Goal: Task Accomplishment & Management: Manage account settings

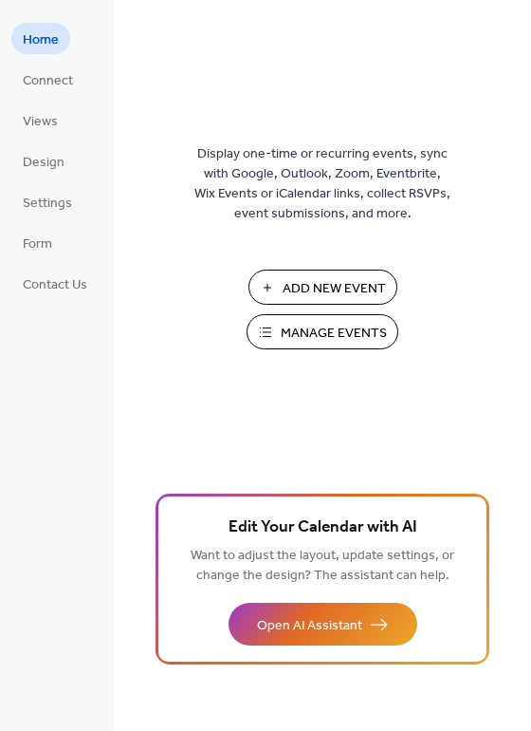
click at [333, 335] on span "Manage Events" at bounding box center [334, 334] width 106 height 20
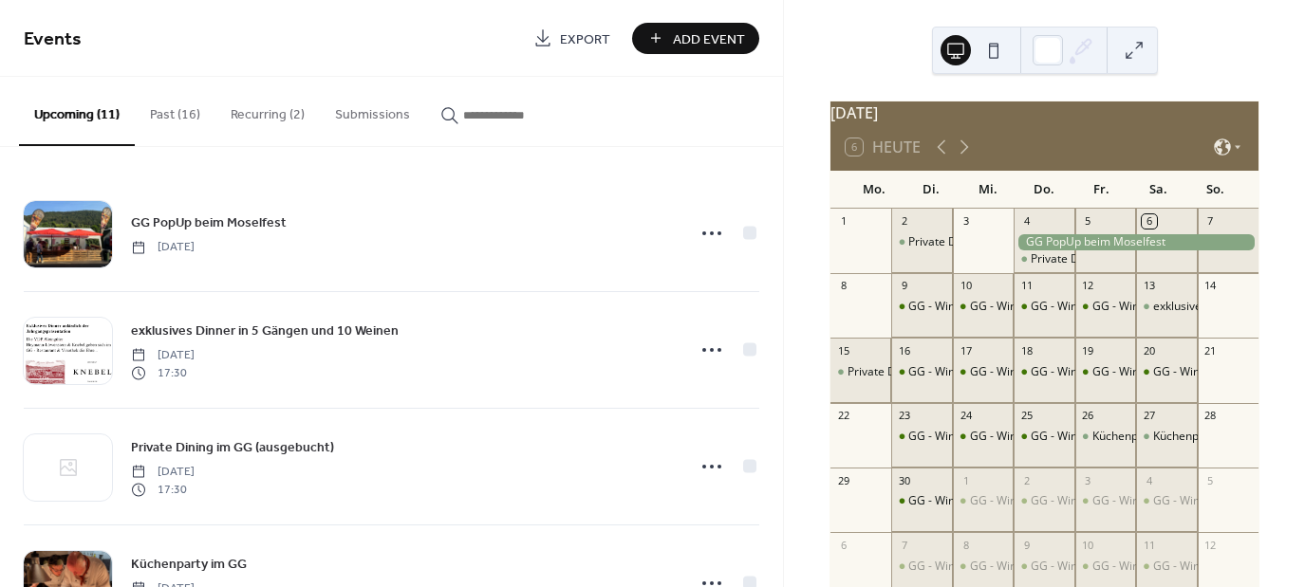
click at [251, 114] on button "Recurring (2)" at bounding box center [267, 110] width 104 height 67
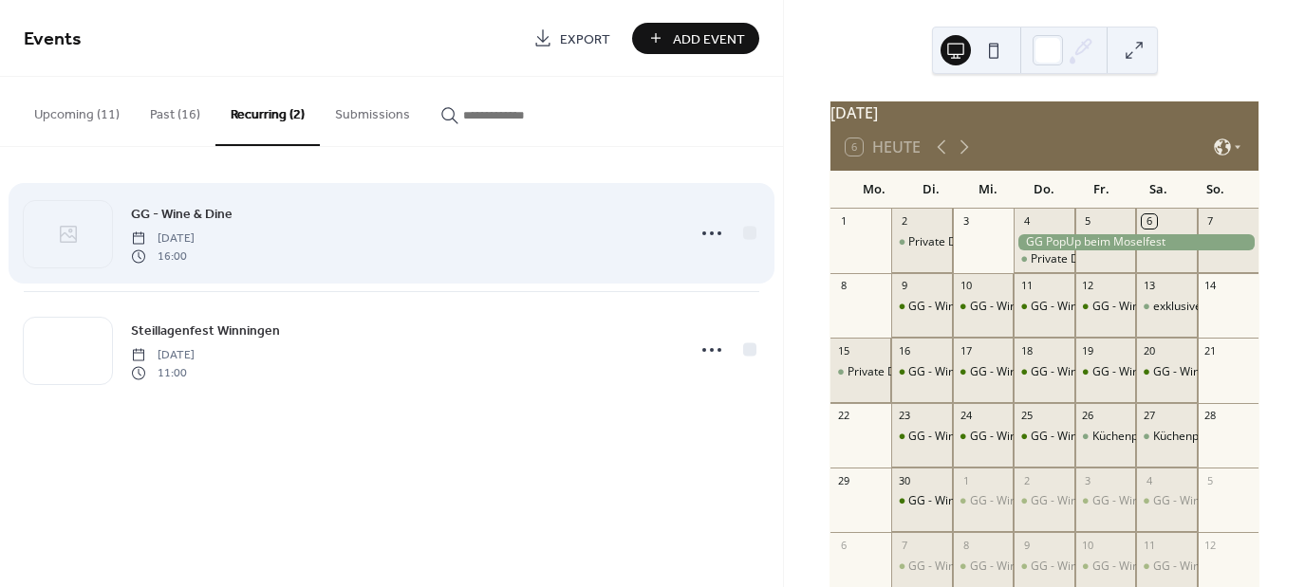
click at [175, 208] on span "GG - Wine & Dine" at bounding box center [182, 215] width 102 height 20
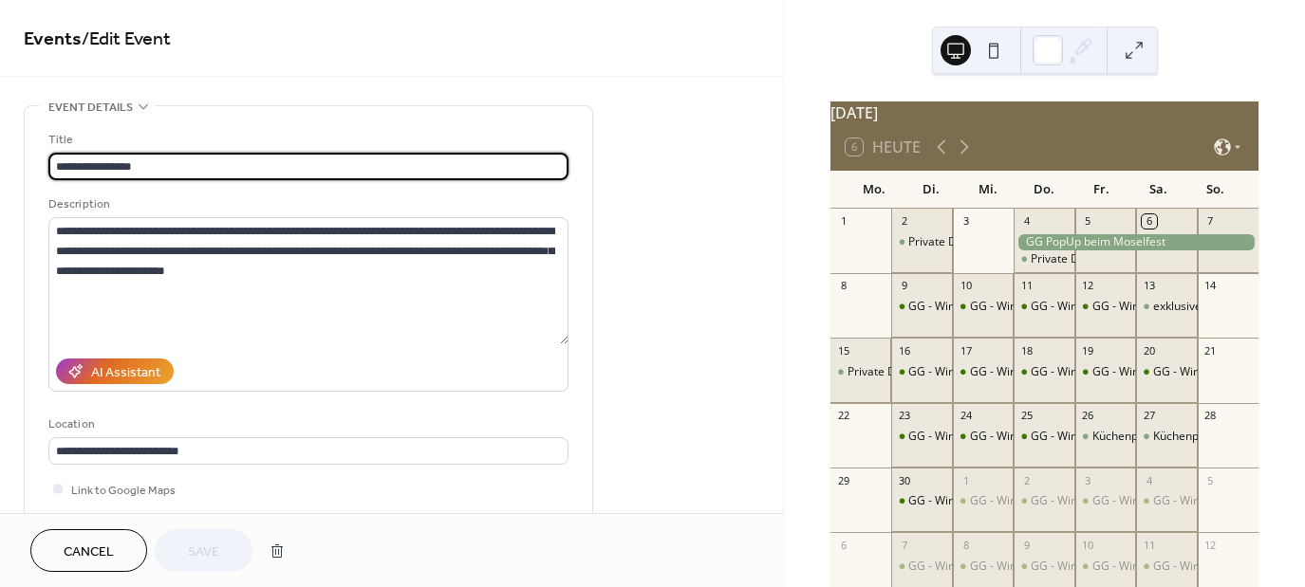
type input "**********"
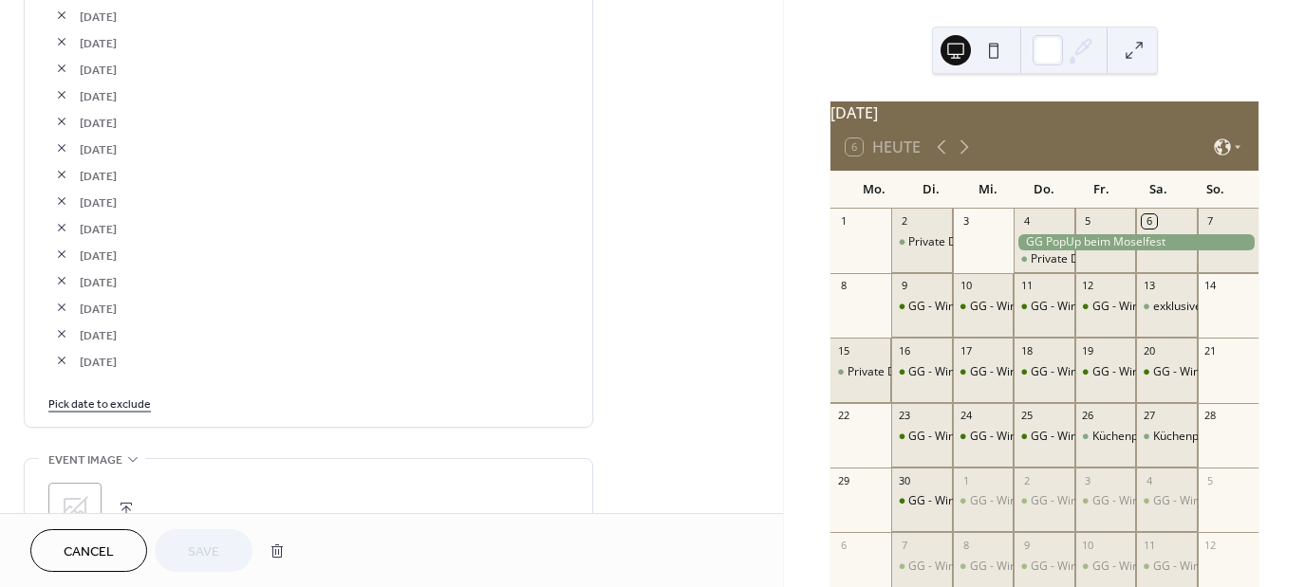
scroll to position [1282, 0]
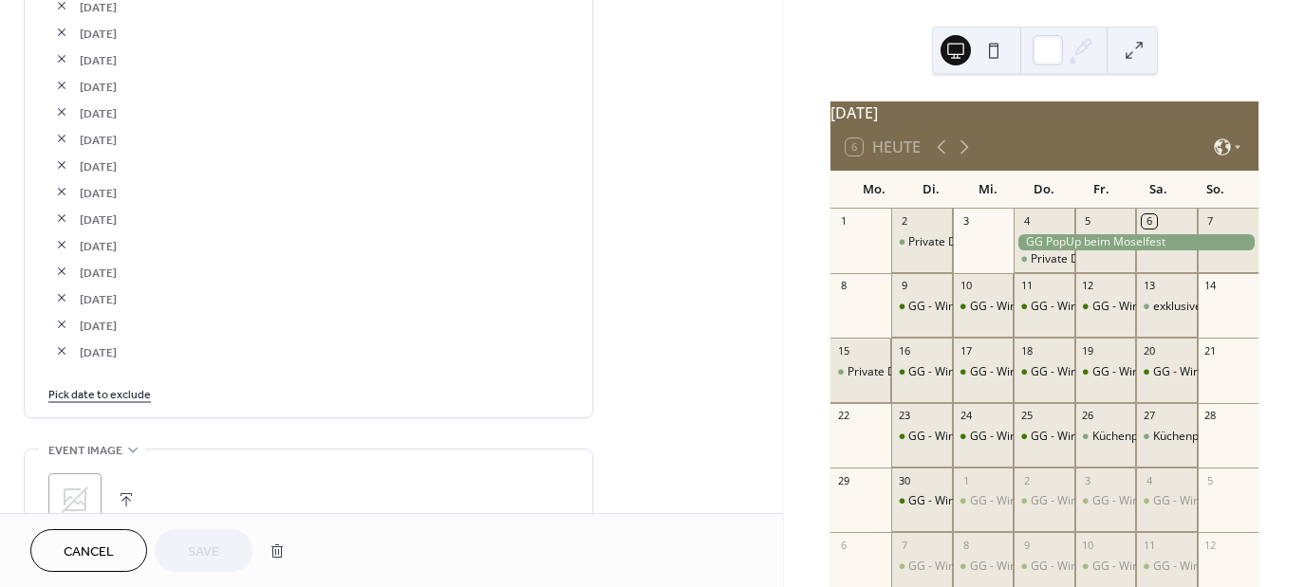
click at [101, 392] on link "Pick date to exclude" at bounding box center [99, 393] width 102 height 20
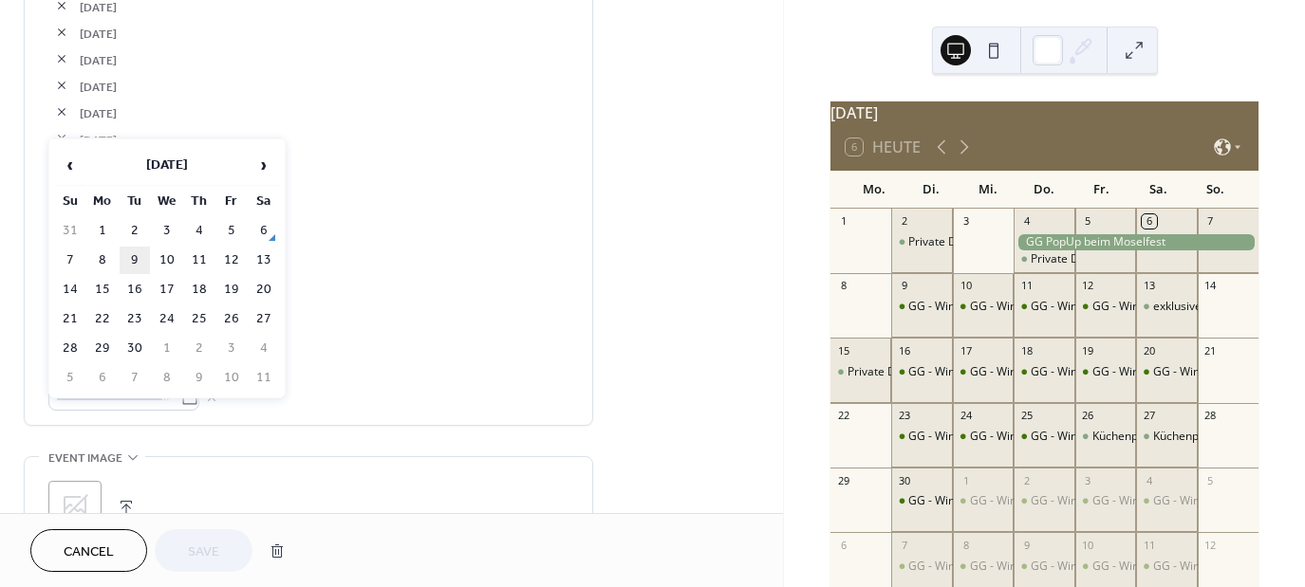
click at [133, 254] on td "9" at bounding box center [135, 261] width 30 height 28
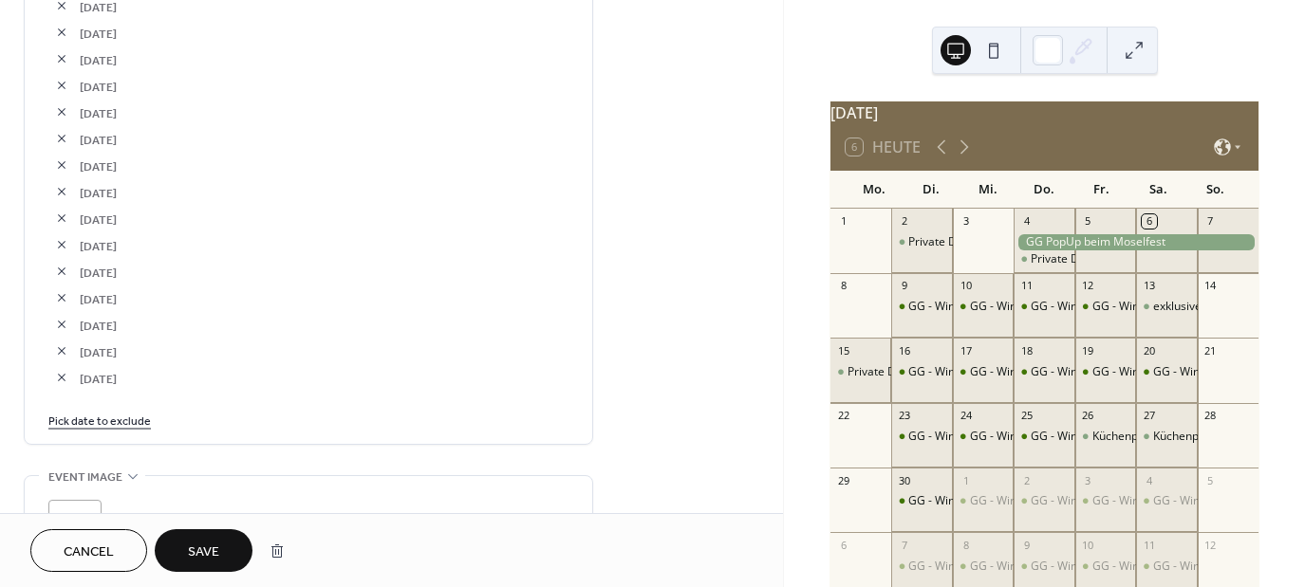
click at [190, 547] on span "Save" at bounding box center [203, 553] width 31 height 20
